Goal: Task Accomplishment & Management: Manage account settings

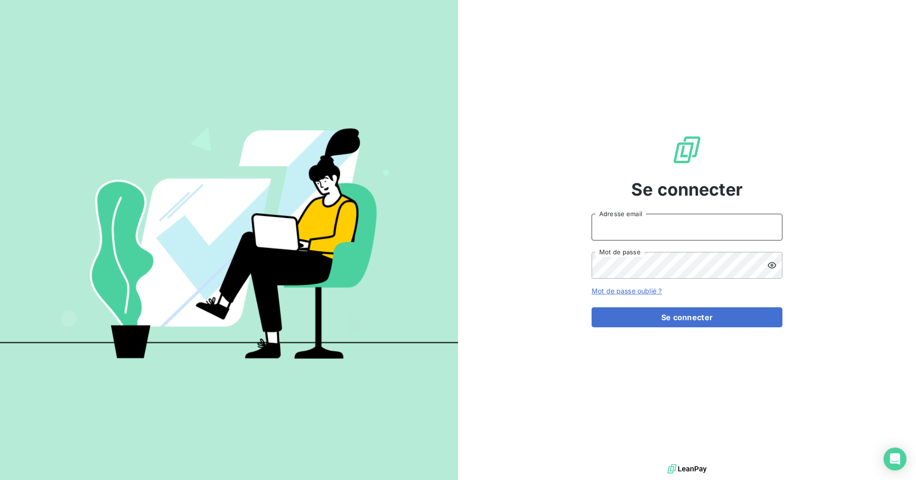
click at [656, 230] on input "Adresse email" at bounding box center [687, 227] width 191 height 27
type input "[EMAIL_ADDRESS][DOMAIN_NAME]"
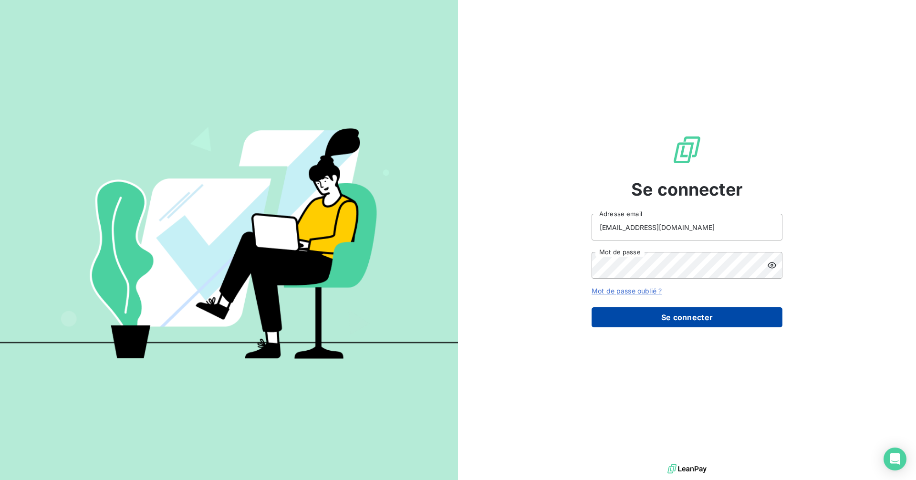
click at [654, 316] on button "Se connecter" at bounding box center [687, 317] width 191 height 20
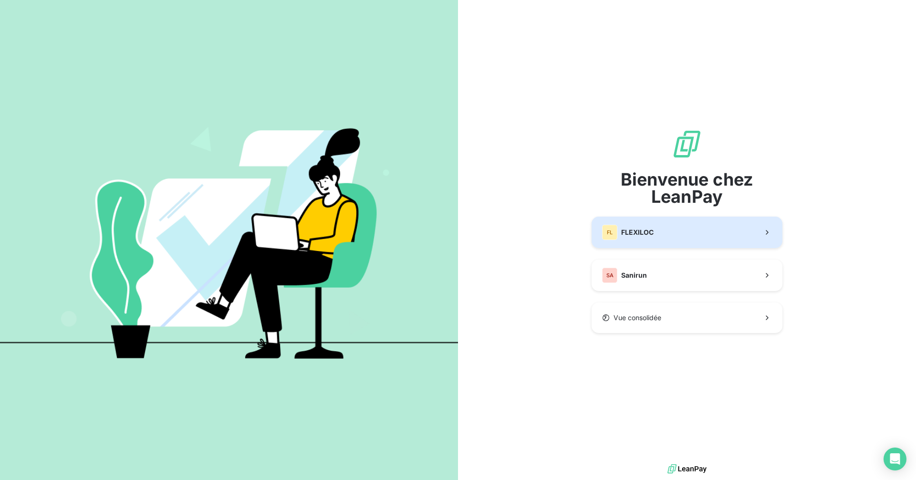
click at [649, 237] on span "FLEXILOC" at bounding box center [637, 233] width 32 height 10
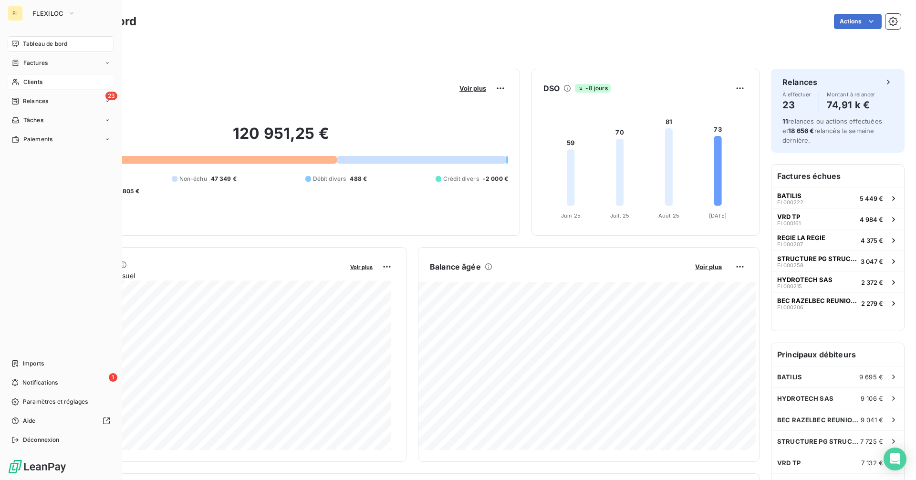
click at [41, 83] on span "Clients" at bounding box center [32, 82] width 19 height 9
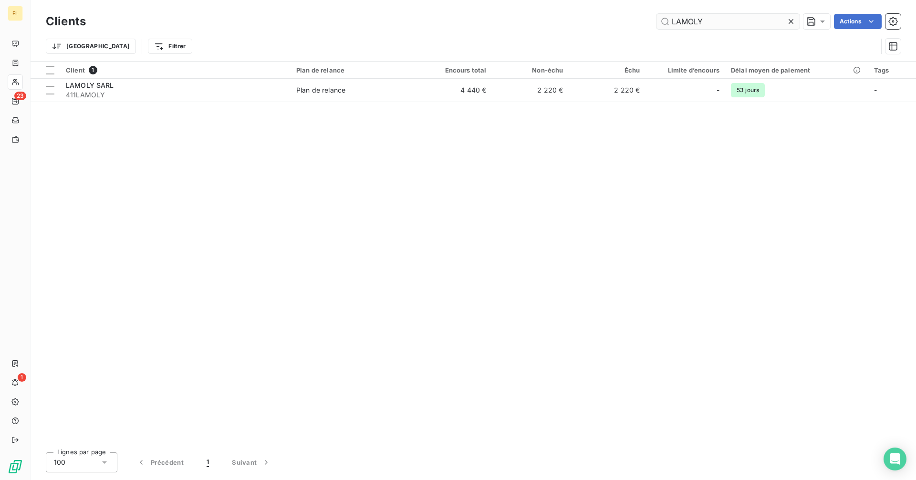
click at [724, 22] on input "LAMOLY" at bounding box center [728, 21] width 143 height 15
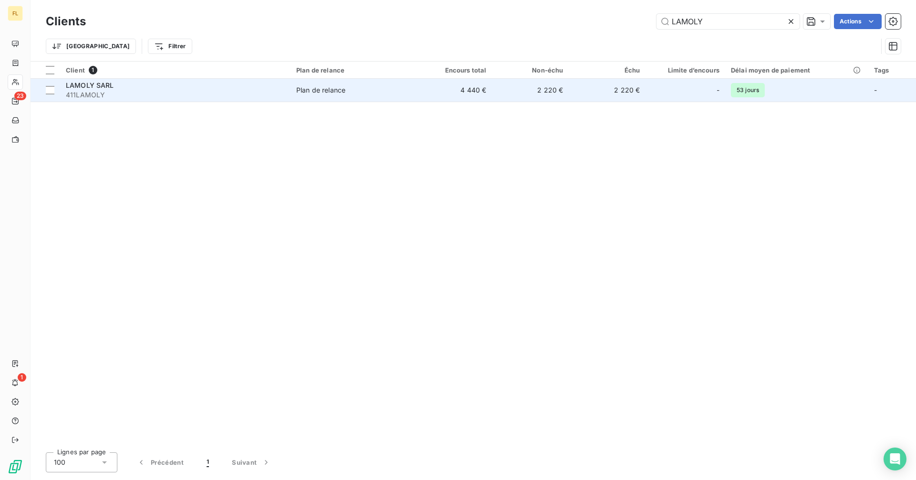
click at [309, 90] on div "Plan de relance" at bounding box center [320, 90] width 49 height 10
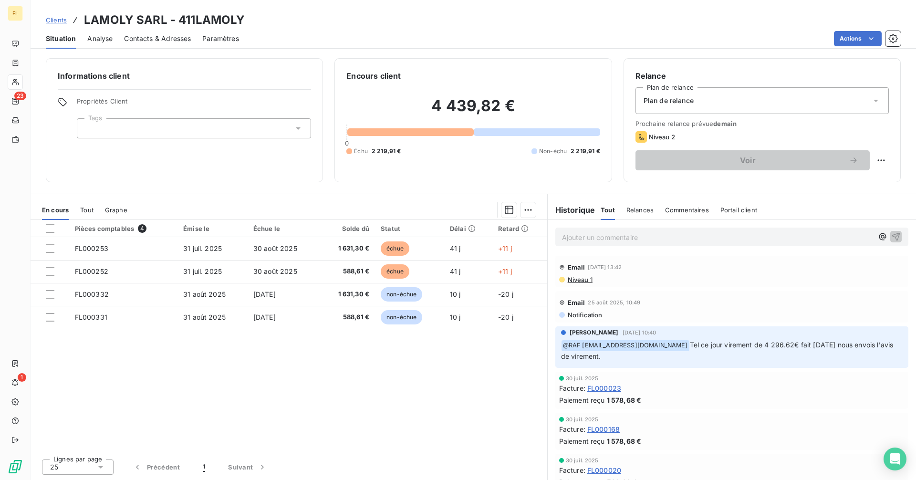
click at [135, 39] on span "Contacts & Adresses" at bounding box center [157, 39] width 67 height 10
